Goal: Find specific page/section: Find specific page/section

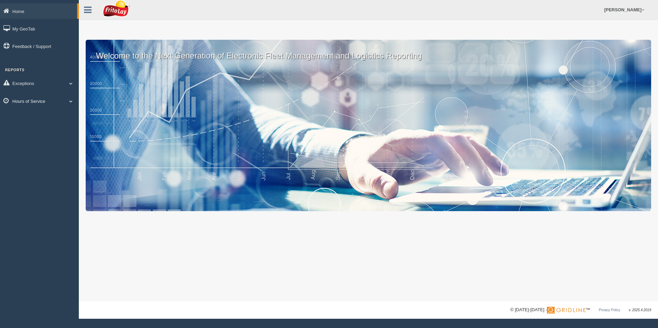
click at [70, 103] on link "Hours of Service" at bounding box center [39, 100] width 79 height 15
click at [25, 113] on link "HOS Explanation Reports" at bounding box center [44, 117] width 65 height 12
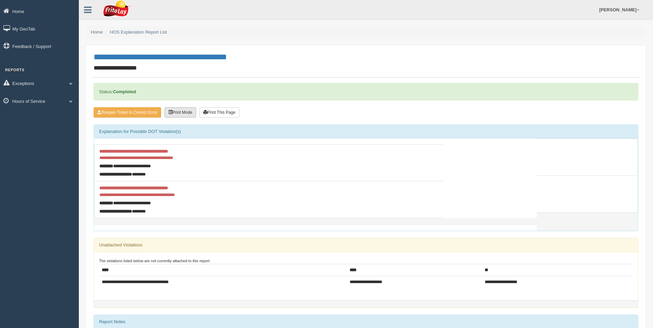
click at [183, 110] on button "Print Mode" at bounding box center [181, 112] width 32 height 10
click at [142, 109] on button "Print This Page" at bounding box center [147, 112] width 40 height 10
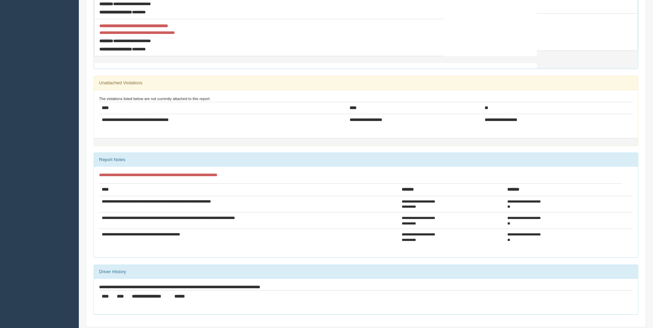
scroll to position [171, 0]
